Goal: Task Accomplishment & Management: Manage account settings

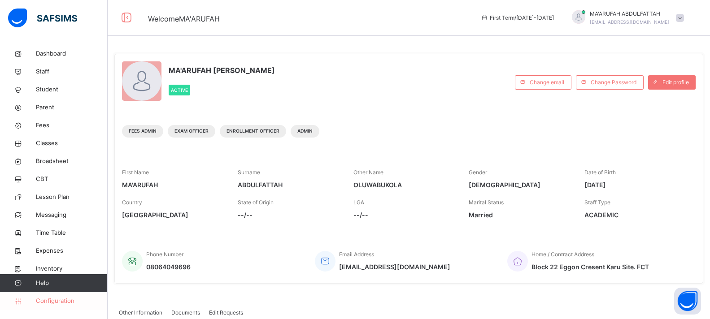
click at [64, 308] on link "Configuration" at bounding box center [53, 301] width 107 height 18
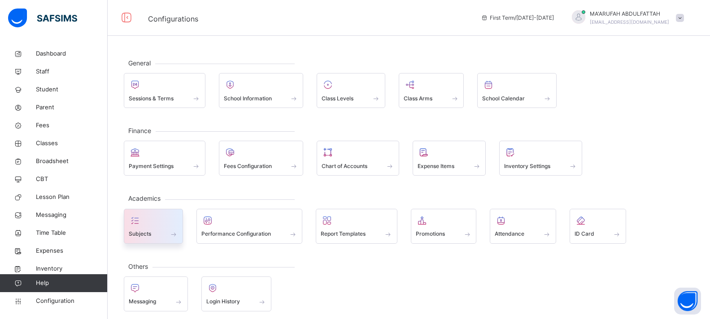
click at [160, 225] on div at bounding box center [153, 220] width 49 height 13
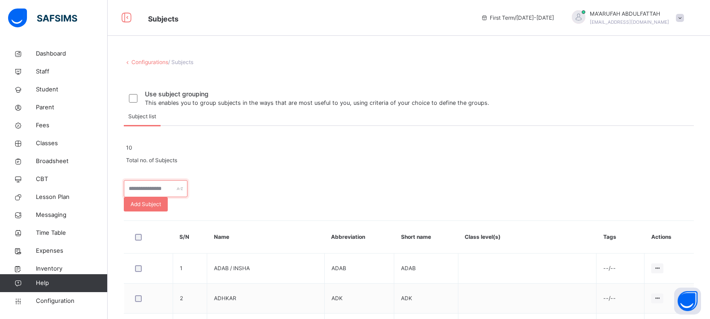
click at [187, 197] on input "text" at bounding box center [156, 188] width 64 height 17
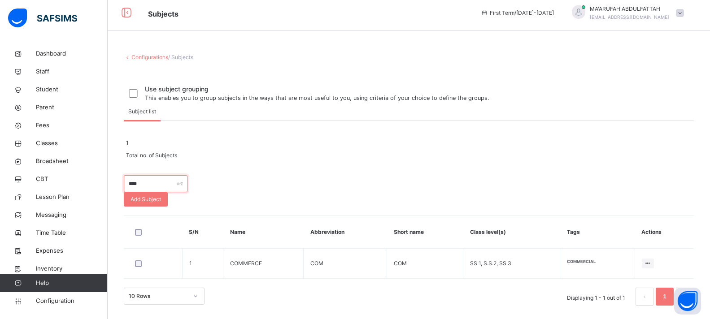
scroll to position [41, 0]
type input "****"
click at [46, 147] on span "Classes" at bounding box center [72, 143] width 72 height 9
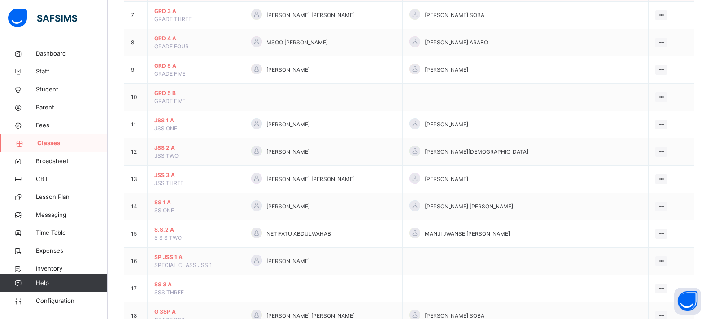
scroll to position [302, 0]
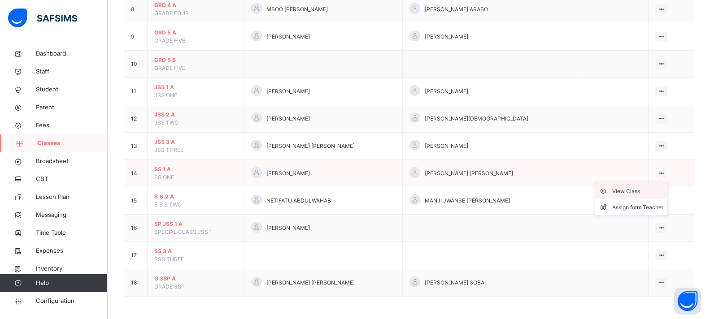
click at [653, 193] on div "View Class" at bounding box center [637, 191] width 51 height 9
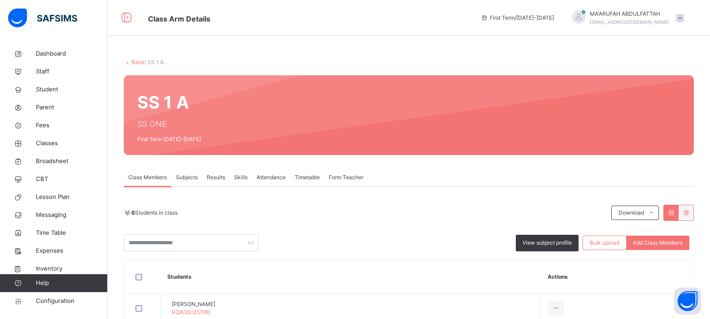
click at [182, 174] on span "Subjects" at bounding box center [187, 177] width 22 height 8
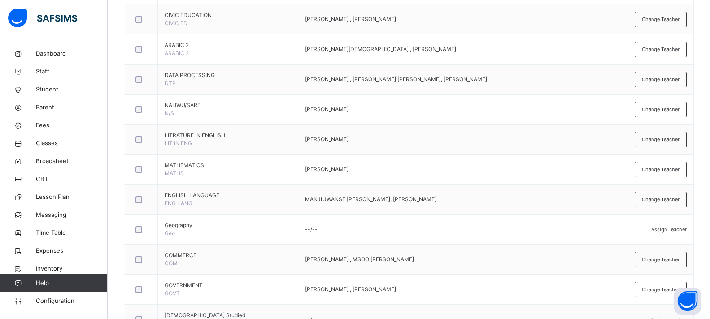
scroll to position [621, 0]
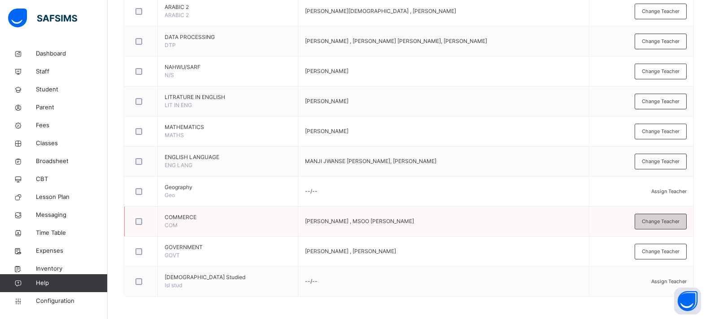
click at [679, 223] on span "Change Teacher" at bounding box center [660, 222] width 38 height 8
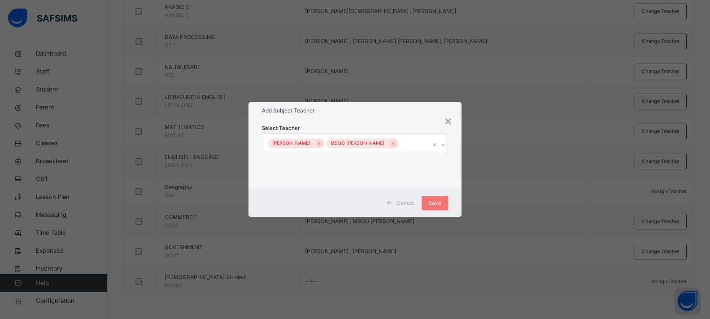
click at [421, 144] on div "[PERSON_NAME] MSOO [PERSON_NAME]" at bounding box center [346, 143] width 168 height 19
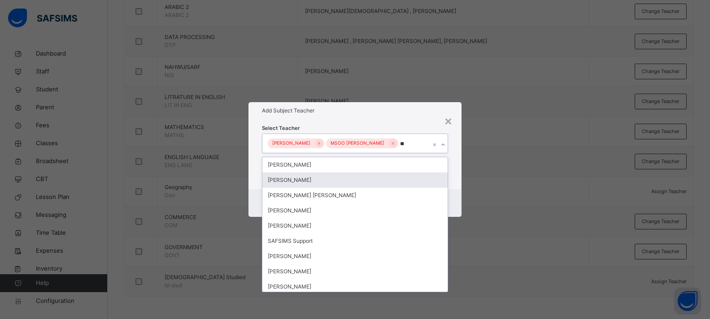
type input "***"
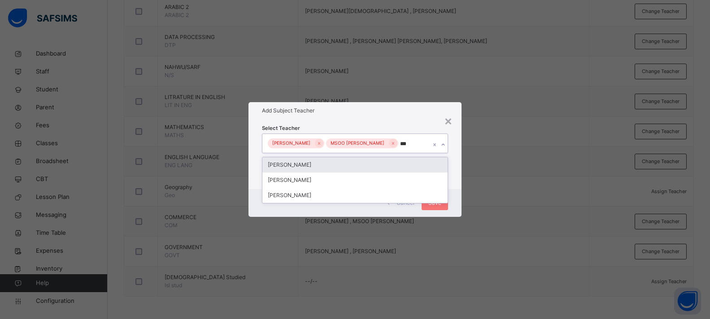
click at [379, 169] on div "[PERSON_NAME]" at bounding box center [354, 164] width 185 height 15
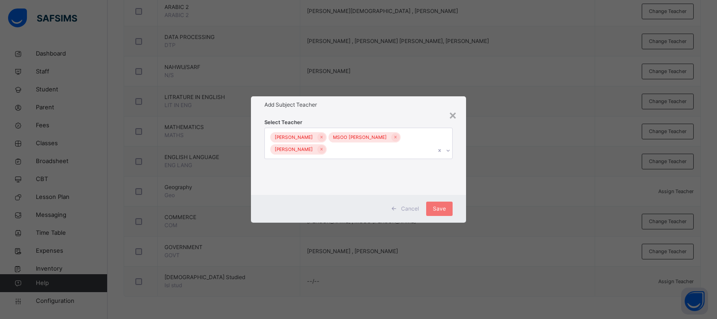
click at [457, 203] on div "Cancel Save" at bounding box center [358, 209] width 215 height 28
click at [445, 211] on span "Save" at bounding box center [439, 209] width 13 height 8
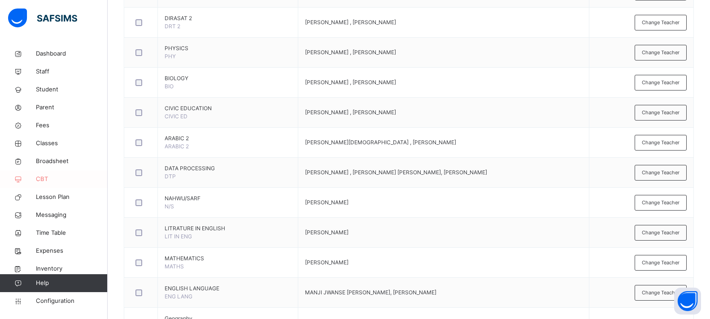
scroll to position [486, 0]
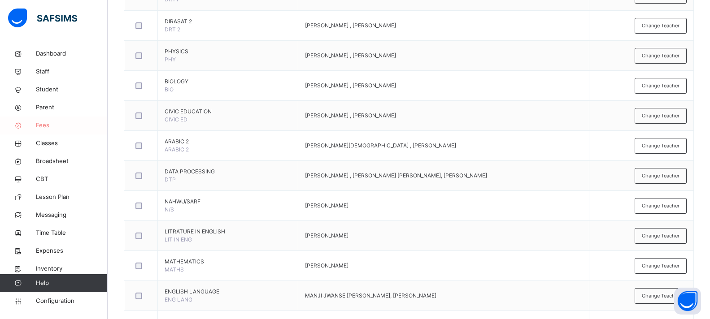
click at [44, 125] on span "Fees" at bounding box center [72, 125] width 72 height 9
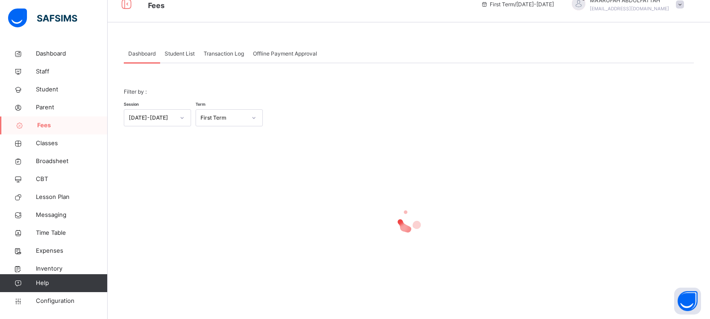
scroll to position [13, 0]
click at [173, 55] on span "Student List" at bounding box center [180, 54] width 30 height 8
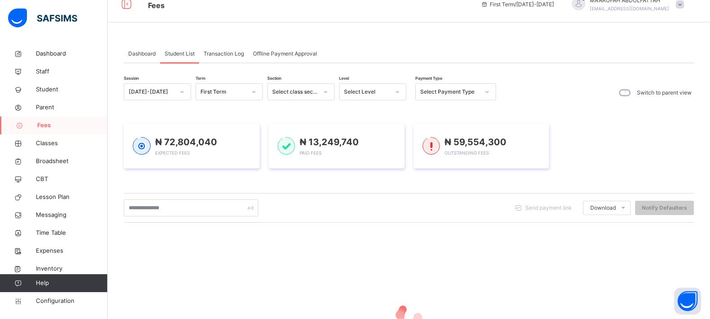
click at [372, 95] on div "Select Level" at bounding box center [367, 92] width 46 height 8
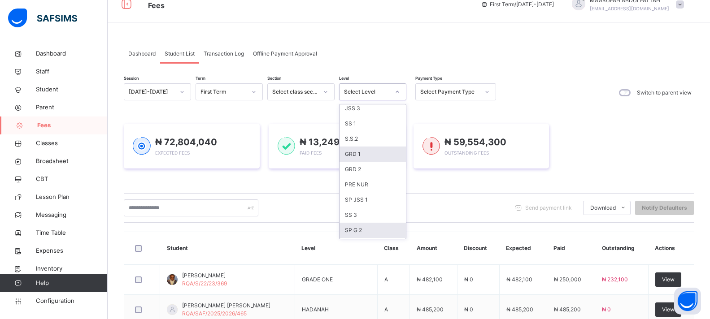
scroll to position [186, 0]
click at [360, 167] on div "SP JSS 1" at bounding box center [372, 170] width 66 height 15
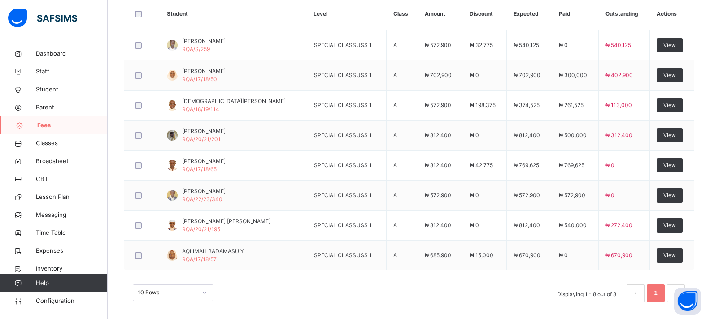
scroll to position [312, 0]
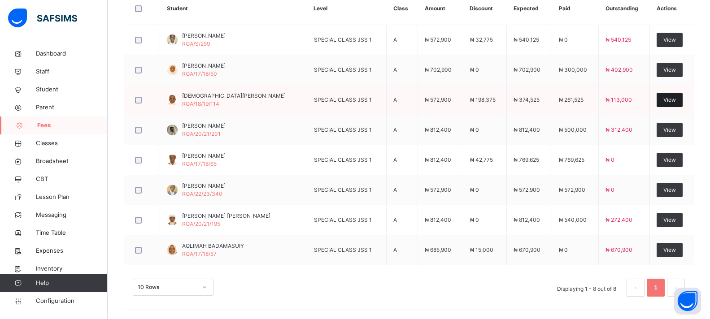
click at [671, 100] on span "View" at bounding box center [669, 100] width 13 height 8
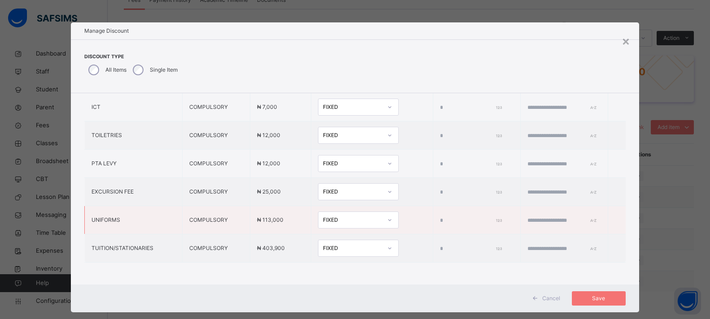
scroll to position [53, 0]
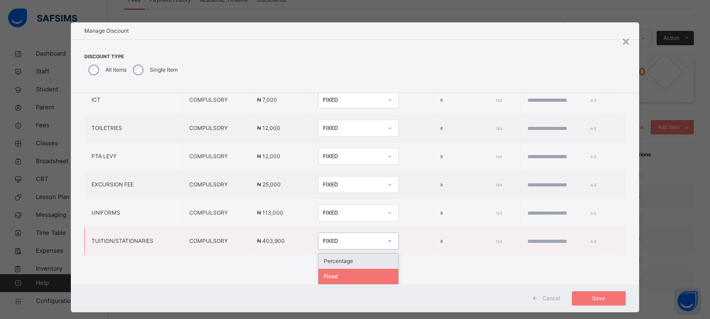
click at [323, 242] on div "FIXED" at bounding box center [352, 241] width 59 height 8
click at [318, 256] on div "Percentage" at bounding box center [358, 261] width 80 height 15
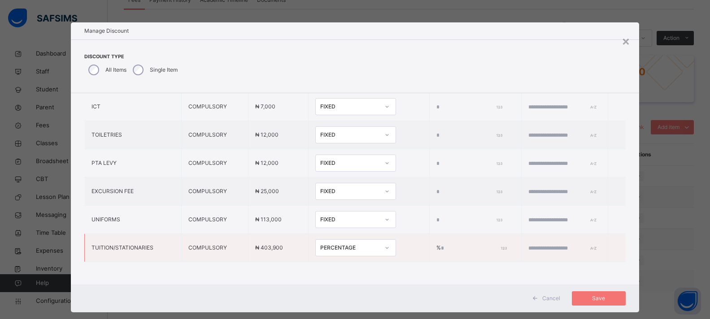
drag, startPoint x: 391, startPoint y: 240, endPoint x: 384, endPoint y: 239, distance: 7.7
click at [429, 239] on td "% *" at bounding box center [475, 248] width 92 height 28
click at [441, 244] on input "**" at bounding box center [472, 248] width 63 height 8
drag, startPoint x: 389, startPoint y: 239, endPoint x: 424, endPoint y: 240, distance: 35.4
click at [441, 244] on input "**" at bounding box center [472, 248] width 63 height 8
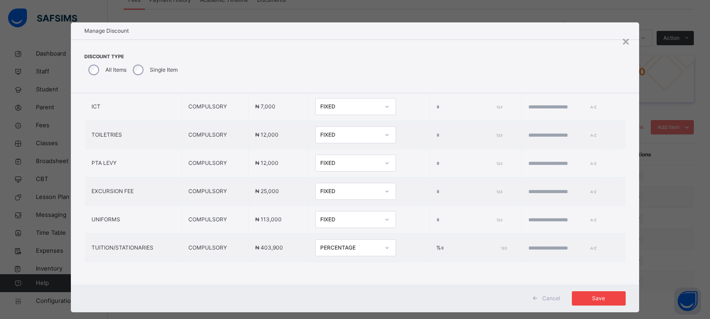
type input "**"
click at [590, 294] on div "Save" at bounding box center [599, 298] width 54 height 14
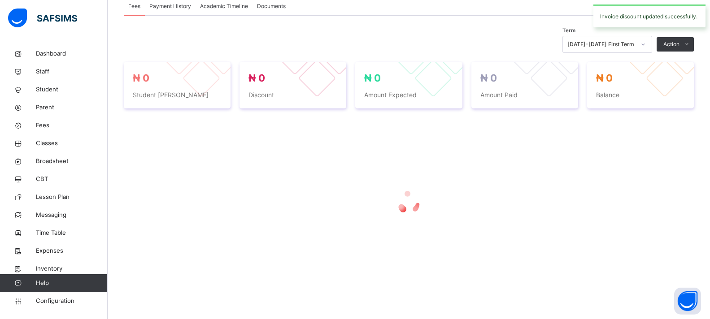
scroll to position [312, 0]
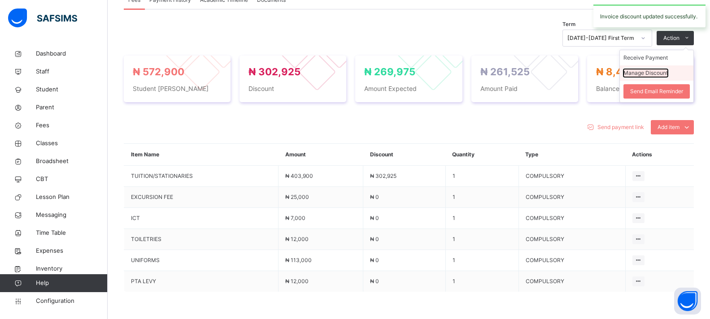
click at [667, 70] on button "Manage Discount" at bounding box center [645, 73] width 44 height 8
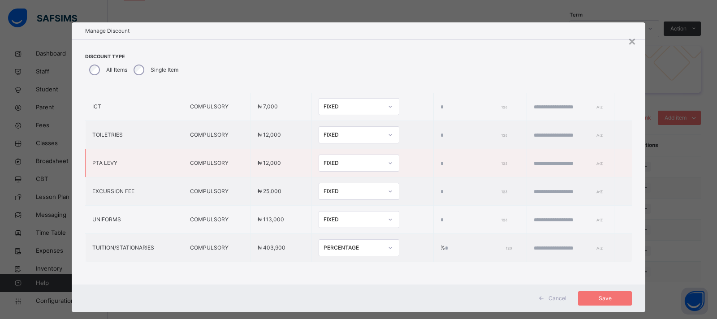
click at [339, 159] on div "FIXED" at bounding box center [353, 163] width 59 height 8
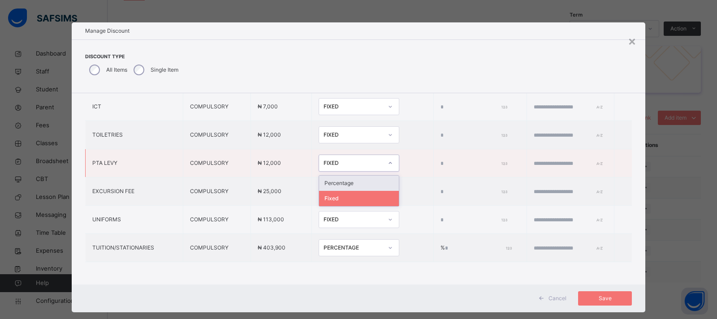
click at [319, 176] on div "Percentage" at bounding box center [359, 183] width 80 height 15
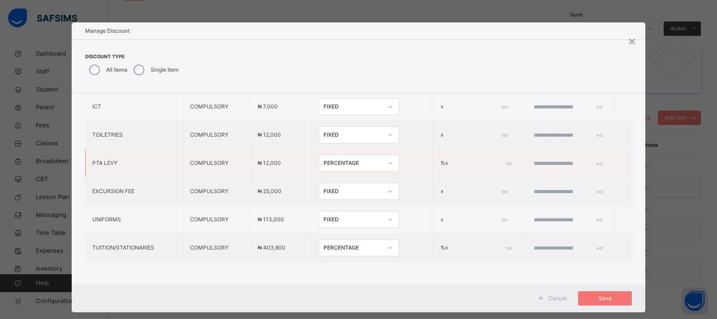
drag, startPoint x: 395, startPoint y: 156, endPoint x: 389, endPoint y: 154, distance: 6.4
click at [434, 154] on td "% *" at bounding box center [480, 163] width 93 height 28
type input "**"
click at [582, 295] on div "Save" at bounding box center [605, 298] width 54 height 14
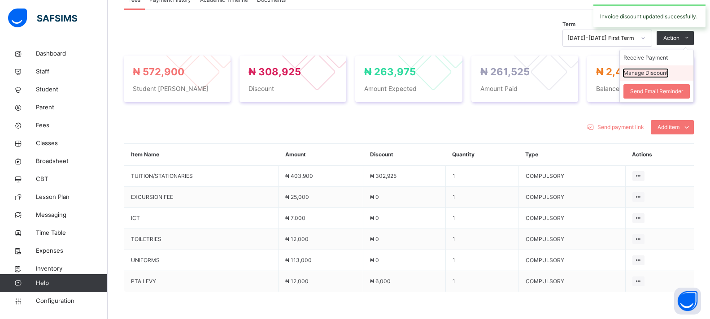
click at [656, 73] on button "Manage Discount" at bounding box center [645, 73] width 44 height 8
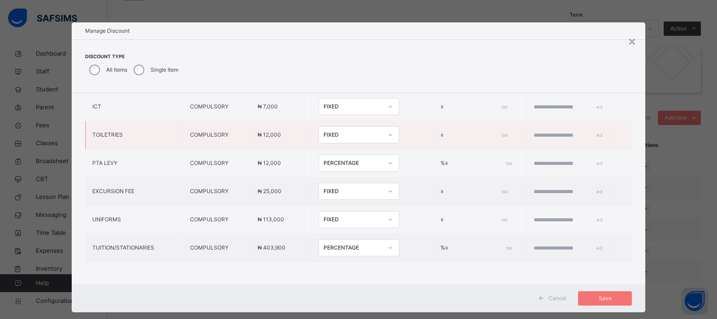
click at [324, 131] on div "FIXED" at bounding box center [353, 135] width 59 height 8
click at [319, 163] on div "Fixed" at bounding box center [359, 170] width 80 height 15
drag, startPoint x: 393, startPoint y: 129, endPoint x: 370, endPoint y: 129, distance: 22.9
click at [370, 129] on tr "TOILETRIES COMPULSORY ₦ 12,000 FIXED *" at bounding box center [359, 135] width 547 height 28
drag, startPoint x: 542, startPoint y: 38, endPoint x: 372, endPoint y: 48, distance: 170.2
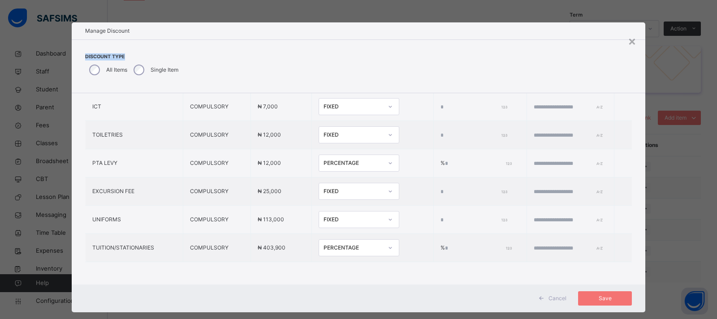
click at [328, 44] on div "× Manage Discount Discount Type All Items Single Item Item Name Item Type Item …" at bounding box center [359, 167] width 574 height 290
click at [630, 43] on div "×" at bounding box center [632, 40] width 9 height 19
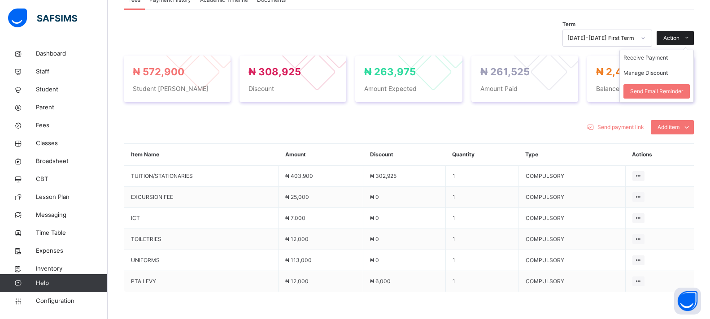
click at [675, 35] on span "Action" at bounding box center [671, 38] width 16 height 8
click at [679, 37] on span "Action" at bounding box center [671, 38] width 16 height 8
click at [669, 35] on div "Action" at bounding box center [674, 38] width 37 height 14
click at [663, 73] on button "Manage Discount" at bounding box center [645, 73] width 44 height 8
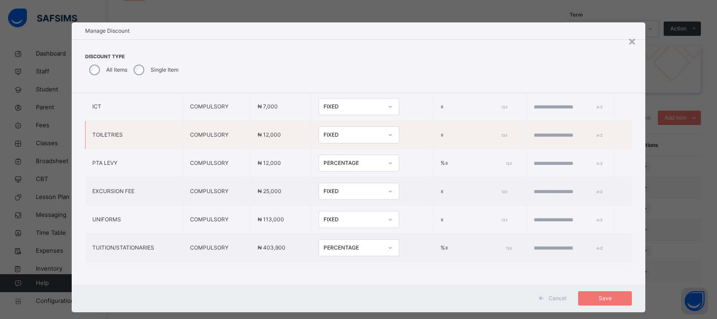
drag, startPoint x: 389, startPoint y: 127, endPoint x: 424, endPoint y: 128, distance: 35.0
click at [441, 131] on input "*" at bounding box center [473, 135] width 64 height 8
type input "****"
click at [599, 302] on span "Save" at bounding box center [605, 299] width 40 height 8
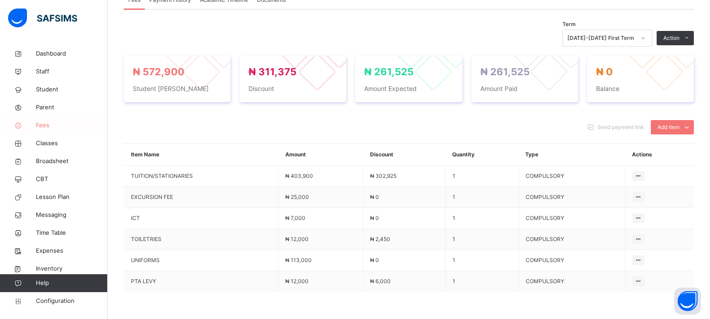
click at [61, 128] on span "Fees" at bounding box center [72, 125] width 72 height 9
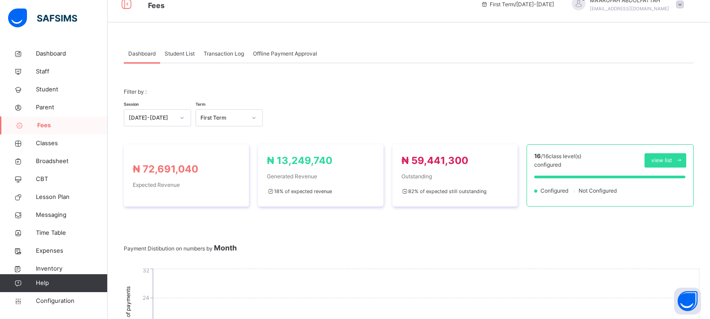
scroll to position [312, 0]
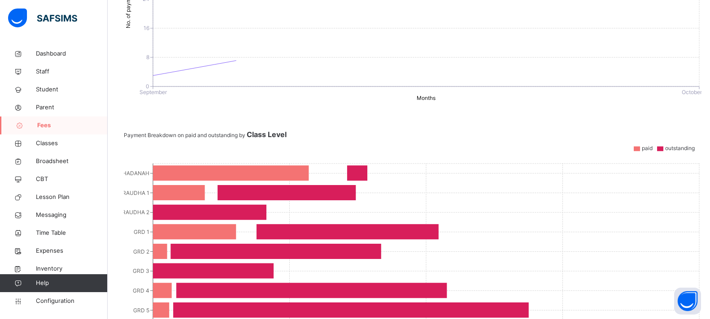
click at [189, 70] on icon "0 8 16 24 32 No. of payments September October Months" at bounding box center [412, 35] width 577 height 134
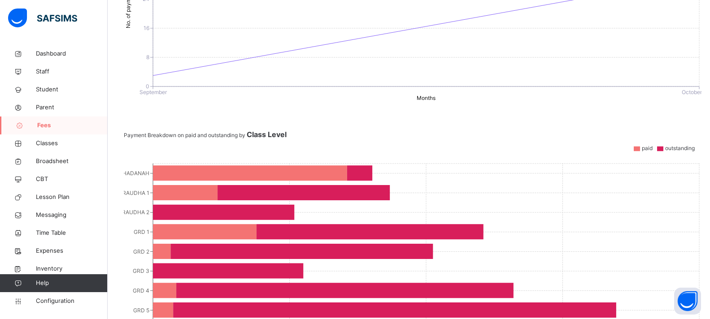
scroll to position [0, 0]
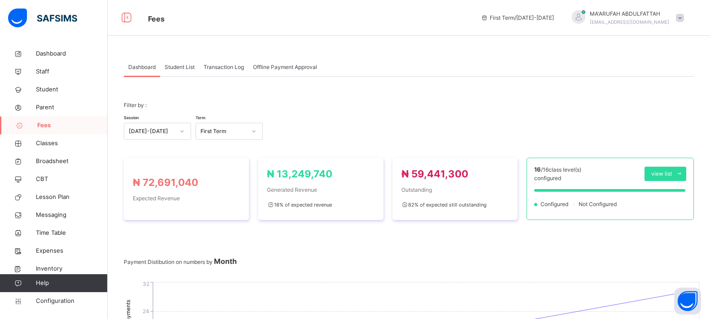
click at [189, 68] on span "Student List" at bounding box center [180, 67] width 30 height 8
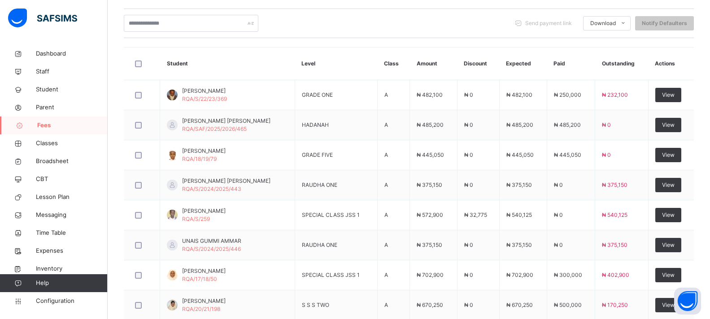
scroll to position [90, 0]
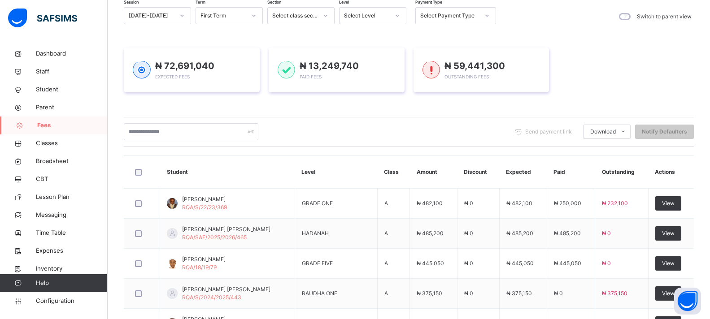
click at [372, 19] on div "Select Level" at bounding box center [367, 16] width 46 height 8
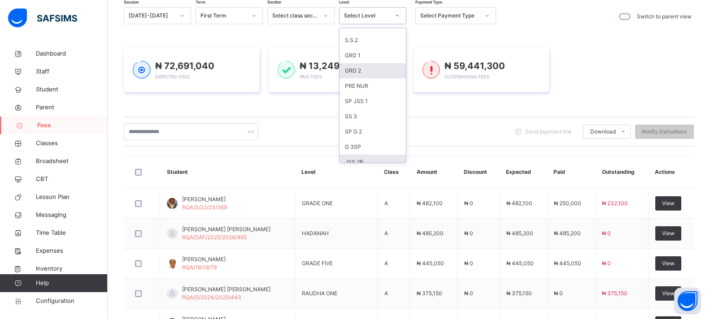
scroll to position [179, 0]
click at [358, 149] on div "G 3SP" at bounding box center [372, 146] width 66 height 15
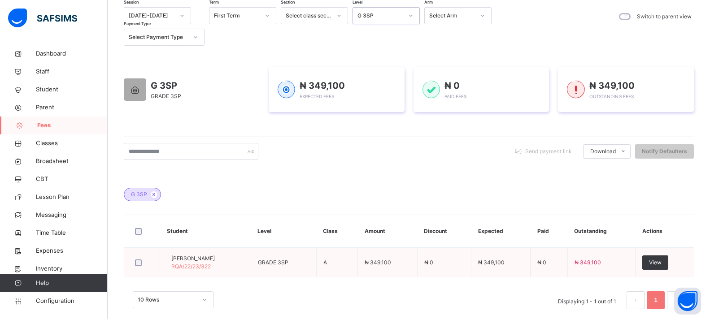
scroll to position [102, 0]
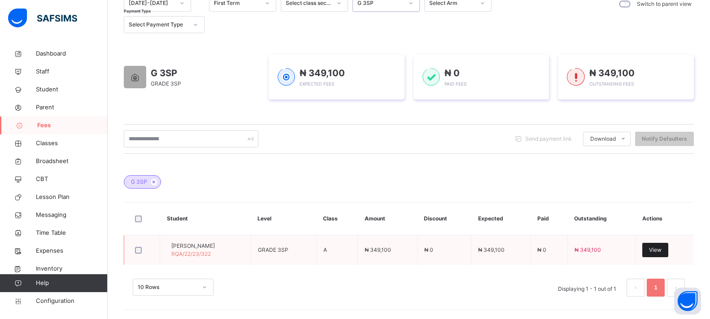
click at [661, 248] on span "View" at bounding box center [655, 250] width 13 height 8
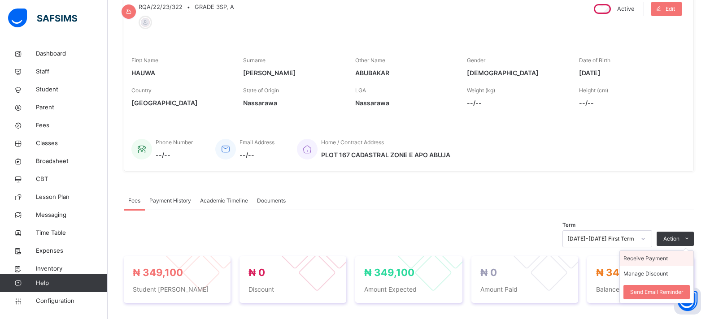
click at [662, 259] on li "Receive Payment" at bounding box center [656, 258] width 74 height 15
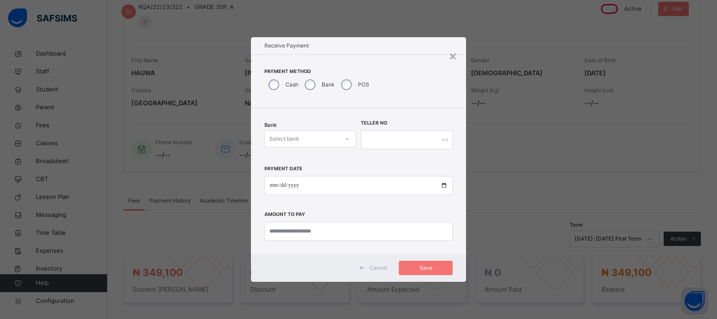
click at [304, 141] on div "Select bank" at bounding box center [302, 139] width 74 height 14
click at [300, 162] on div "Jaiz Bank - Raudhatul Quran Academy" at bounding box center [310, 163] width 91 height 23
click at [378, 134] on input "text" at bounding box center [407, 139] width 92 height 19
type input "**********"
click at [445, 185] on input "date" at bounding box center [358, 185] width 188 height 19
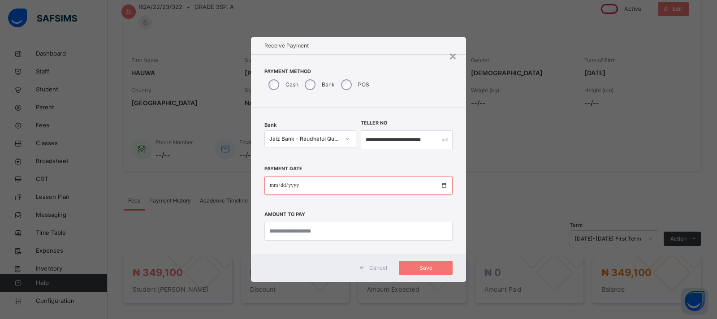
type input "**********"
click at [323, 232] on input "currency" at bounding box center [358, 231] width 188 height 19
type input "*********"
click at [429, 268] on span "Save" at bounding box center [426, 268] width 40 height 8
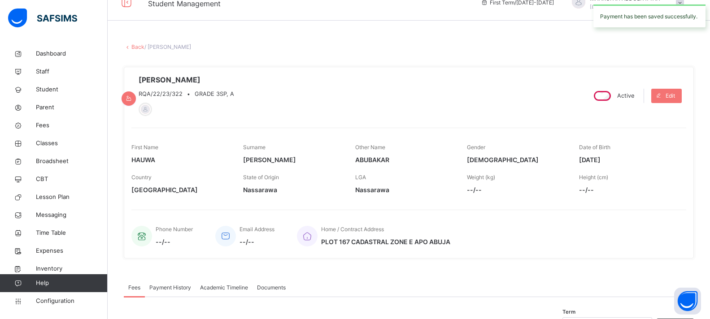
scroll to position [13, 0]
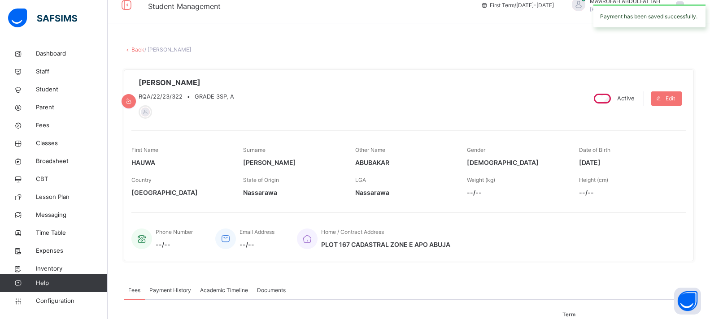
click at [131, 48] on link "Back" at bounding box center [137, 49] width 13 height 7
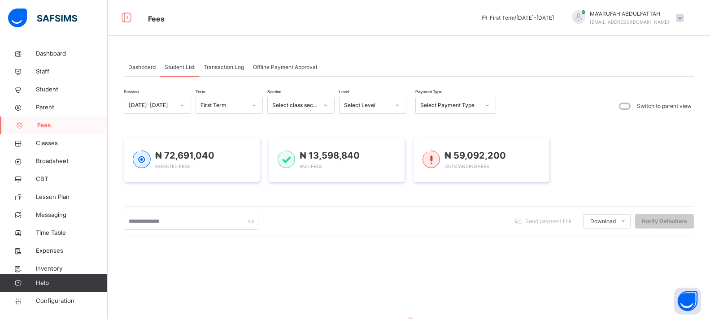
scroll to position [45, 0]
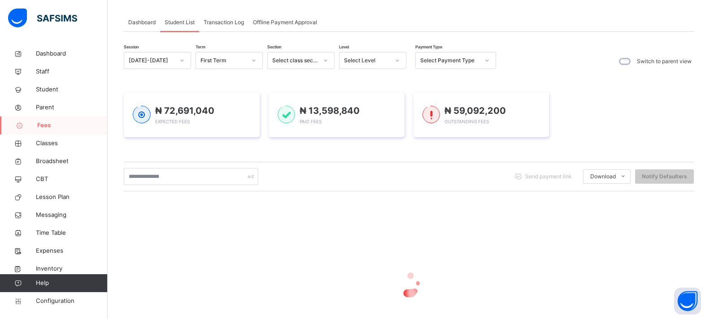
click at [350, 58] on div "Select Level" at bounding box center [367, 60] width 46 height 8
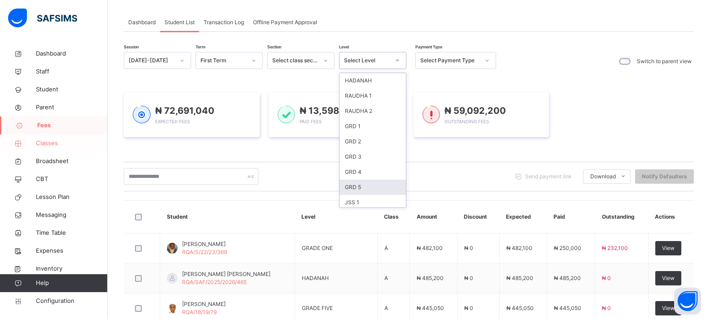
click at [55, 143] on span "Classes" at bounding box center [72, 143] width 72 height 9
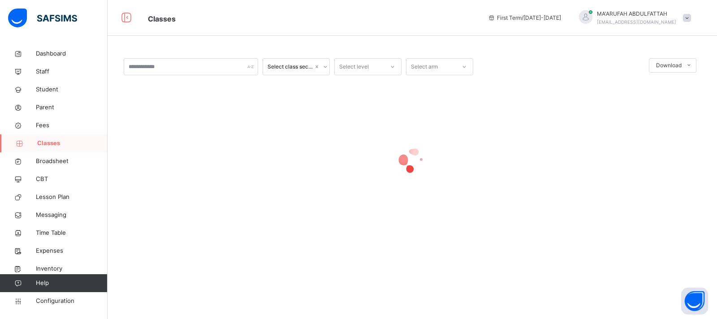
click at [53, 145] on span "Classes" at bounding box center [72, 143] width 70 height 9
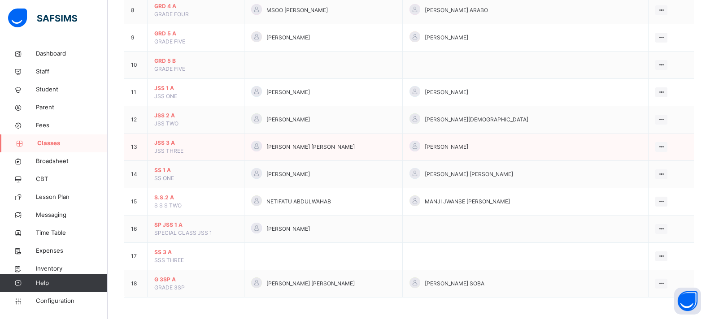
scroll to position [302, 0]
drag, startPoint x: 650, startPoint y: 275, endPoint x: 640, endPoint y: 204, distance: 71.1
click at [640, 206] on tbody "1 HADANAH A HADANAH MA'ARUF YUNUS View Class Assign form Teacher 2 RAUDHA 1 A R…" at bounding box center [409, 51] width 570 height 492
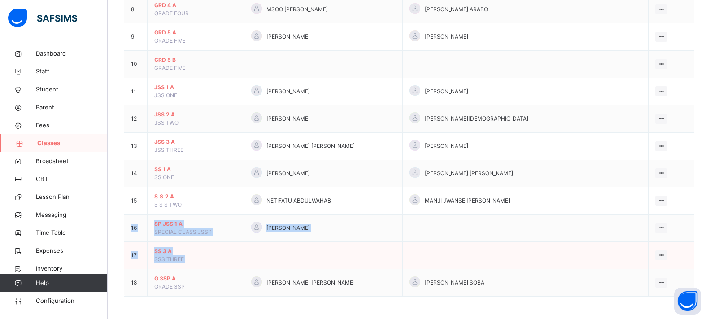
click at [505, 260] on td at bounding box center [492, 255] width 179 height 27
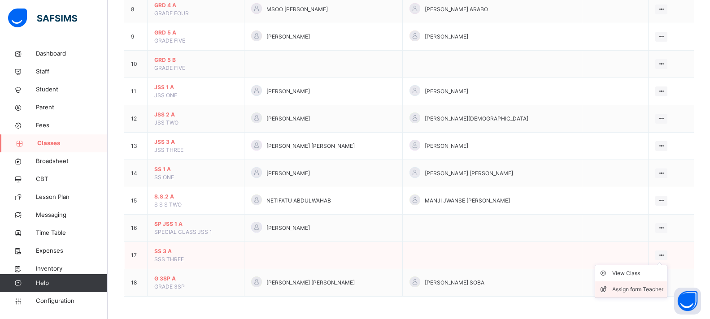
click at [654, 285] on div "Assign form Teacher" at bounding box center [637, 289] width 51 height 9
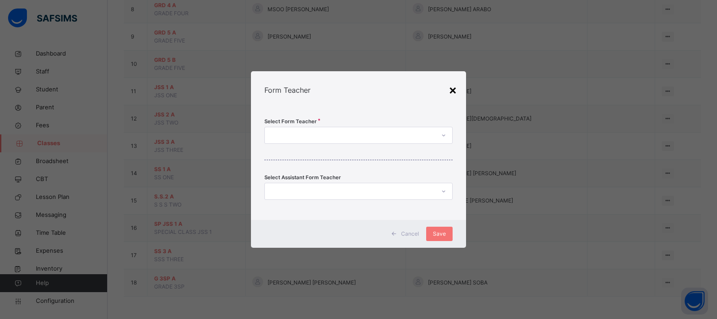
click at [450, 88] on div "×" at bounding box center [453, 89] width 9 height 19
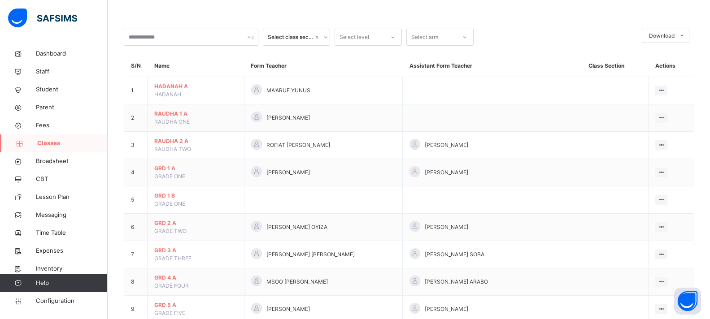
scroll to position [45, 0]
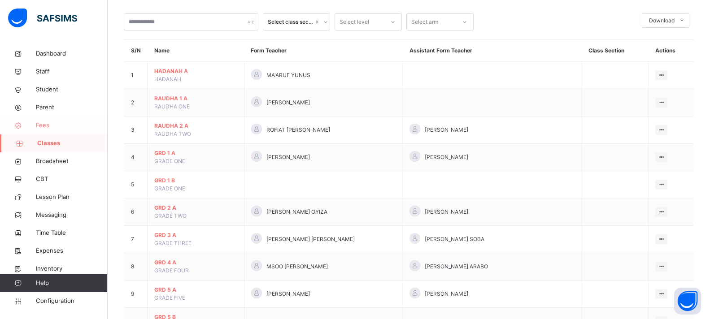
click at [57, 129] on span "Fees" at bounding box center [72, 125] width 72 height 9
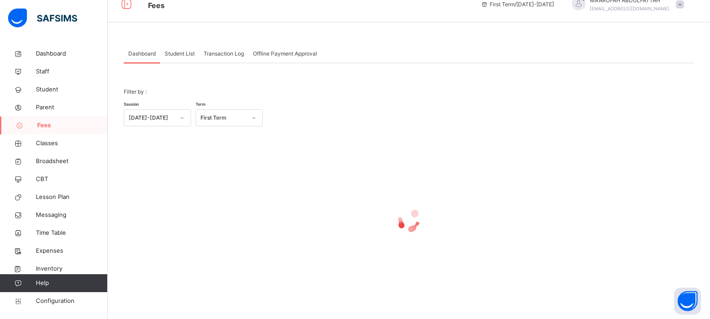
scroll to position [13, 0]
click at [178, 40] on div "Dashboard Student List Transaction Log Offline Payment Approval Dashboard More …" at bounding box center [409, 175] width 602 height 288
click at [178, 52] on span "Student List" at bounding box center [180, 54] width 30 height 8
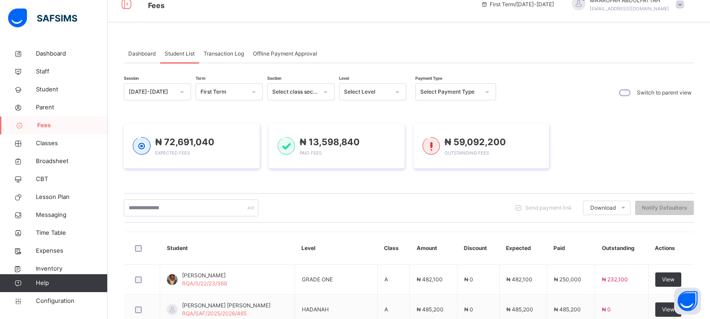
click at [363, 90] on div "Select Level" at bounding box center [367, 92] width 46 height 8
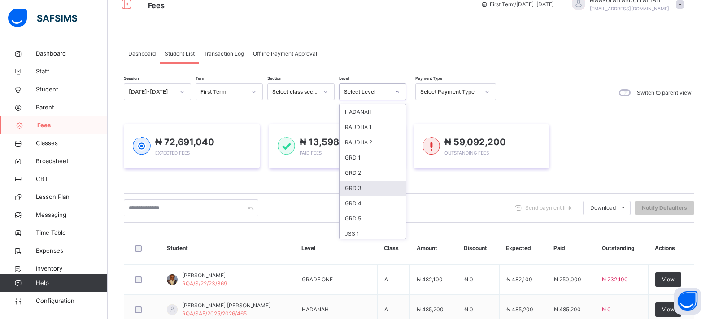
click at [281, 236] on th "Student" at bounding box center [227, 248] width 135 height 33
